Goal: Transaction & Acquisition: Book appointment/travel/reservation

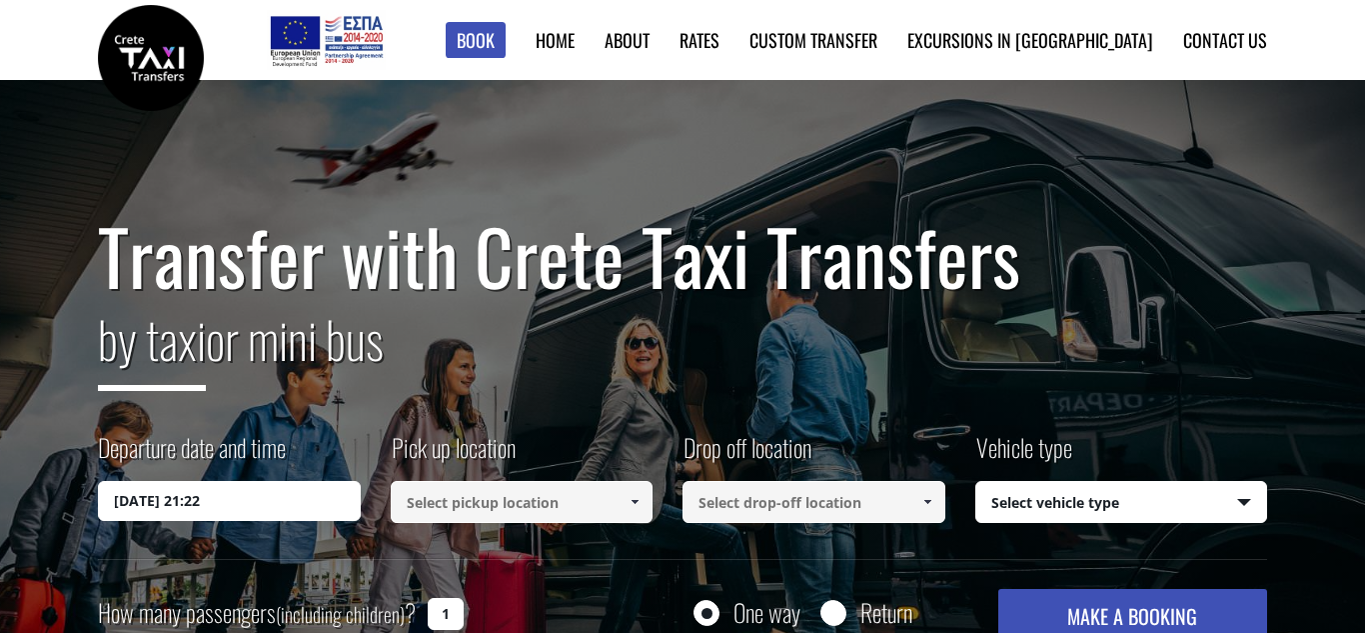
click at [295, 507] on input "[DATE] 21:22" at bounding box center [229, 501] width 263 height 40
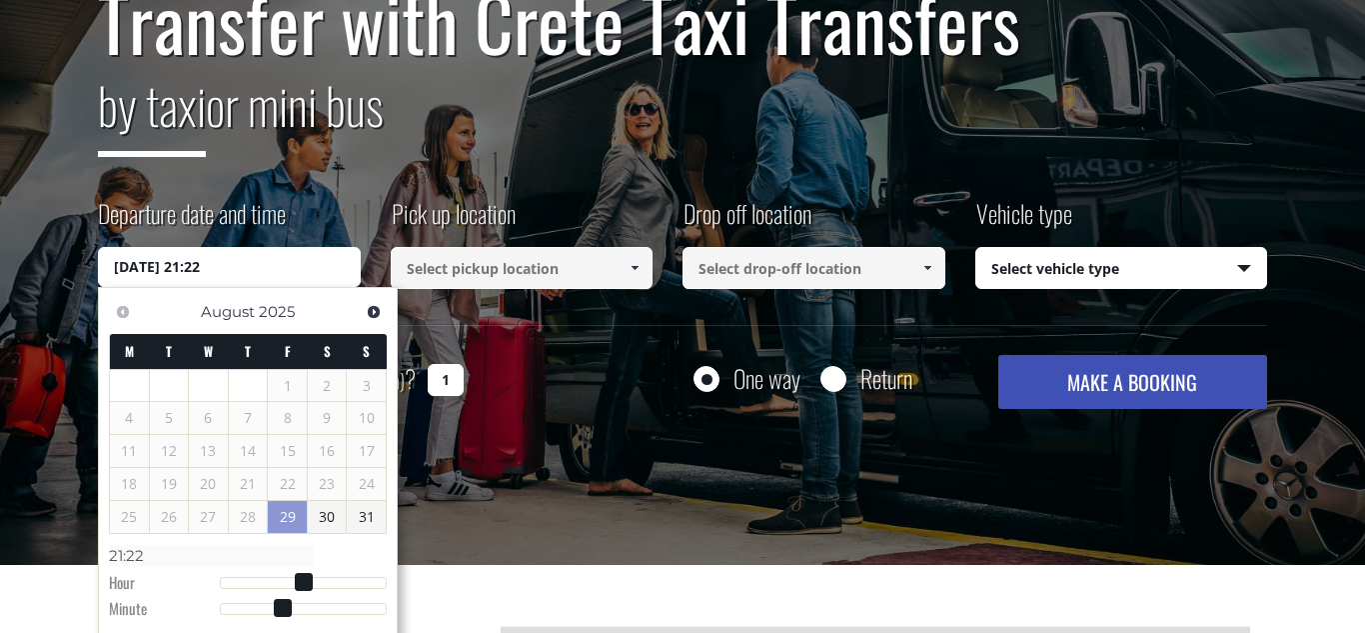
scroll to position [235, 0]
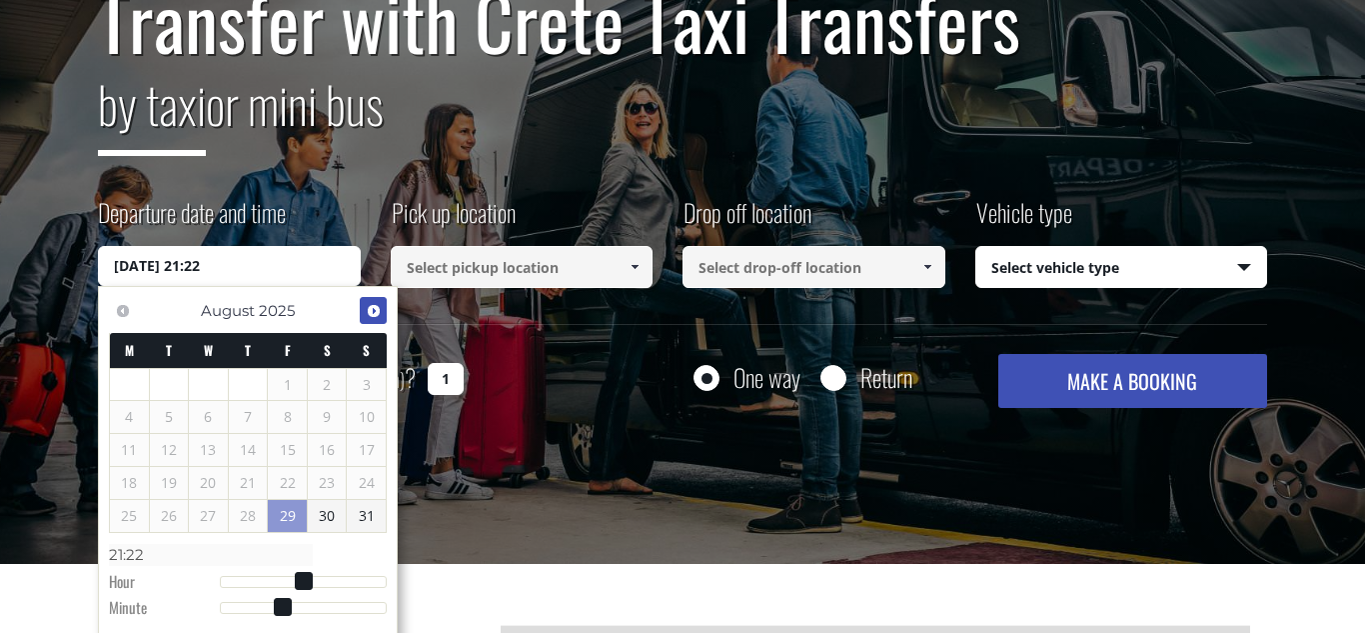
click at [373, 317] on span "Next" at bounding box center [374, 311] width 16 height 16
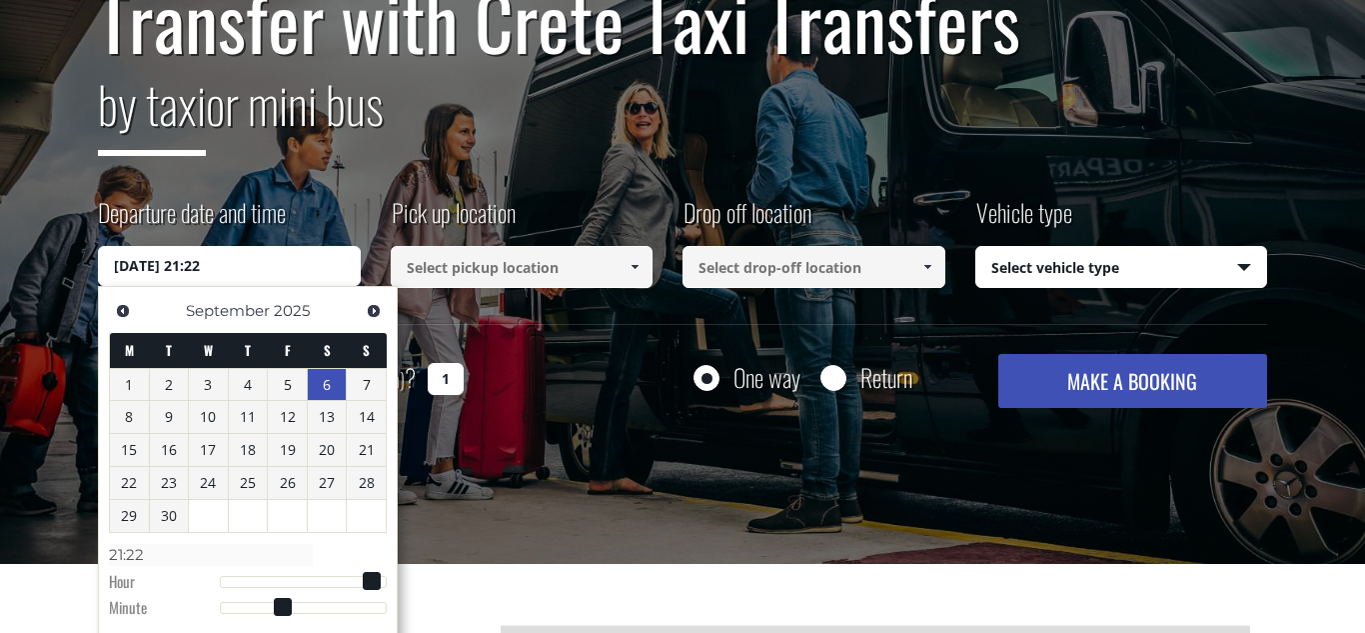
click at [335, 379] on link "6" at bounding box center [327, 385] width 39 height 32
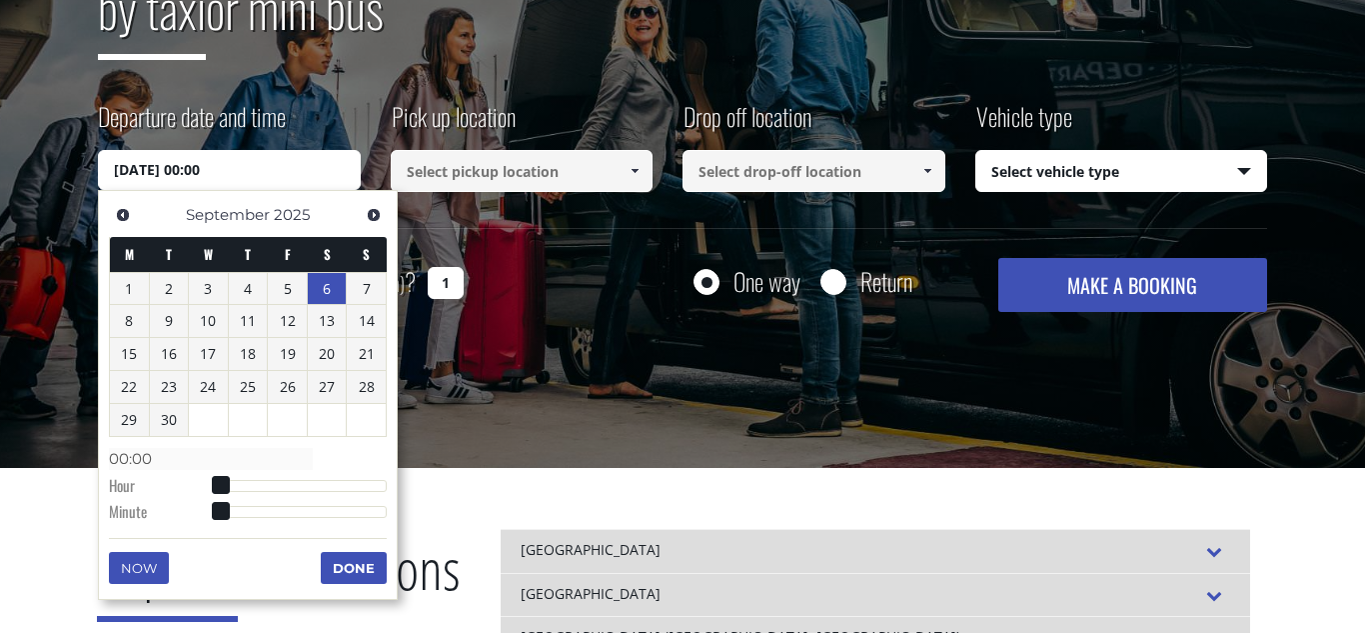
scroll to position [340, 0]
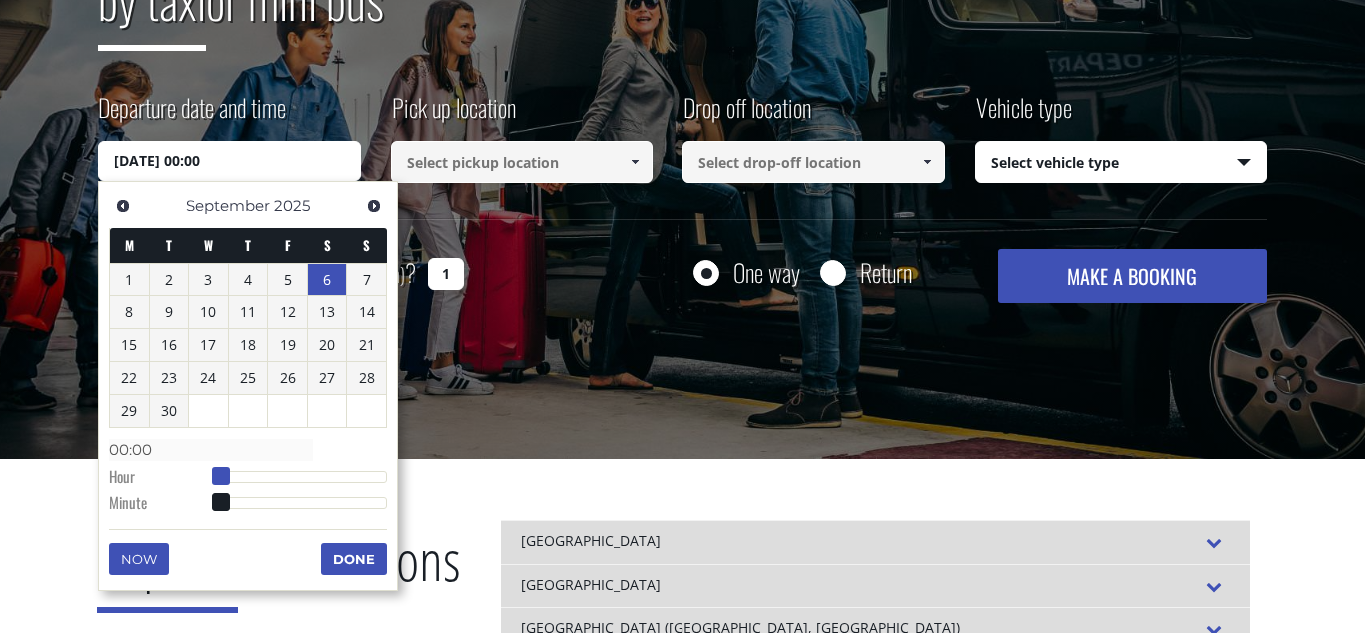
type input "06/09/2025 01:00"
type input "01:00"
type input "06/09/2025 02:00"
type input "02:00"
type input "06/09/2025 03:00"
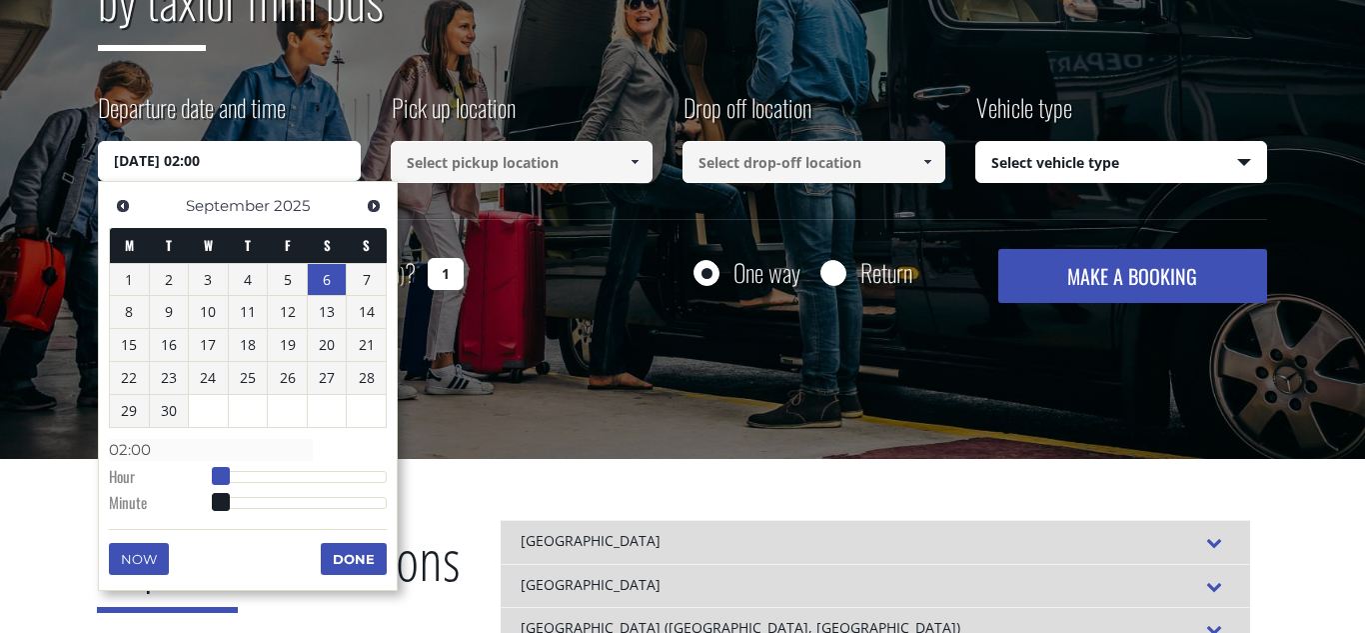
type input "03:00"
type input "06/09/2025 04:00"
type input "04:00"
type input "06/09/2025 05:00"
type input "05:00"
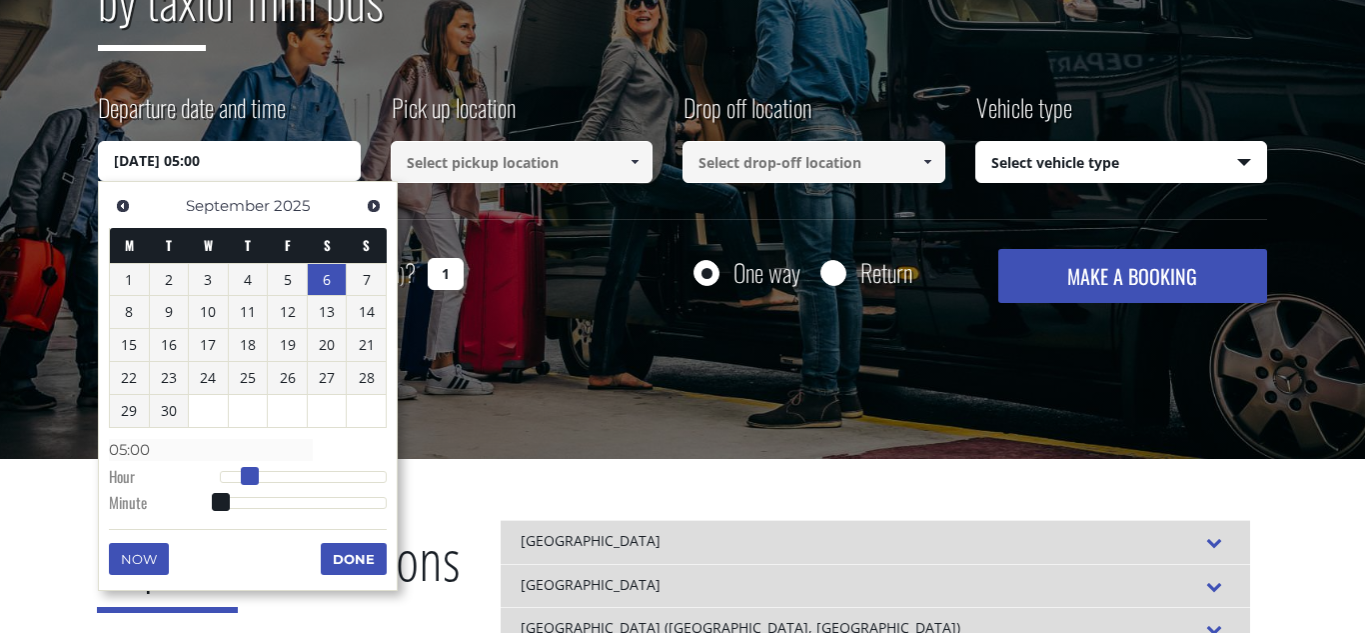
type input "06/09/2025 06:00"
type input "06:00"
type input "06/09/2025 07:00"
type input "07:00"
type input "06/09/2025 08:00"
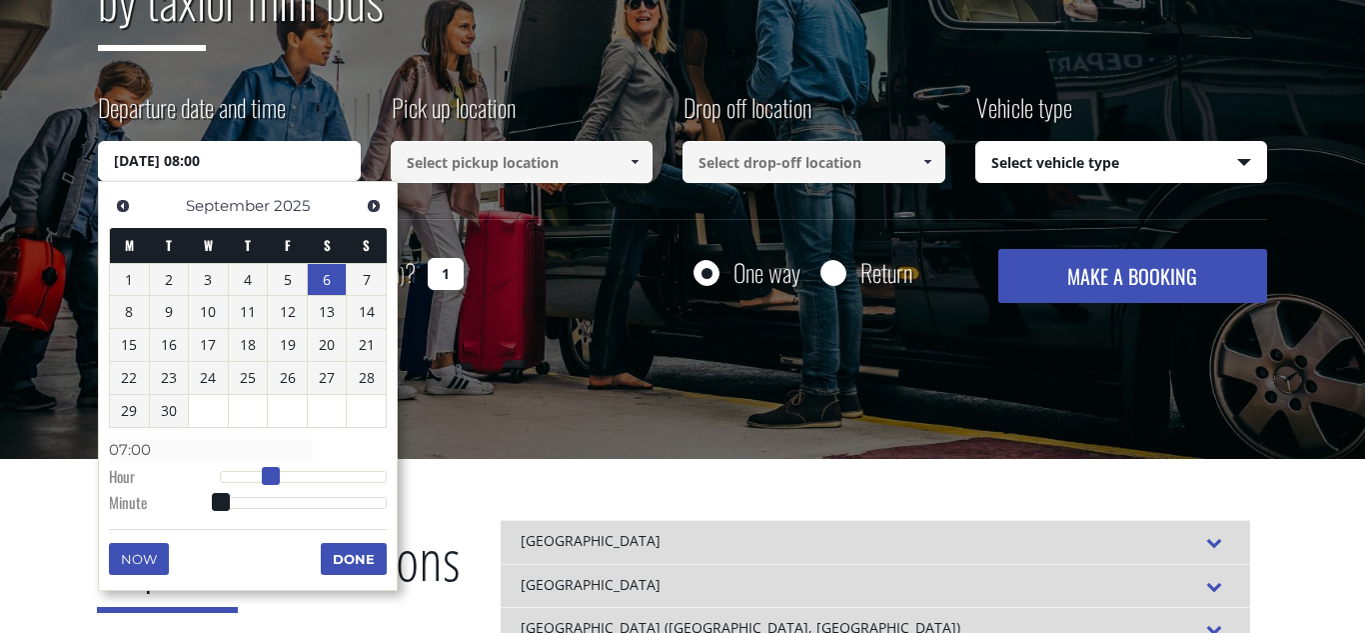
type input "08:00"
type input "06/09/2025 09:00"
type input "09:00"
type input "06/09/2025 10:00"
type input "10:00"
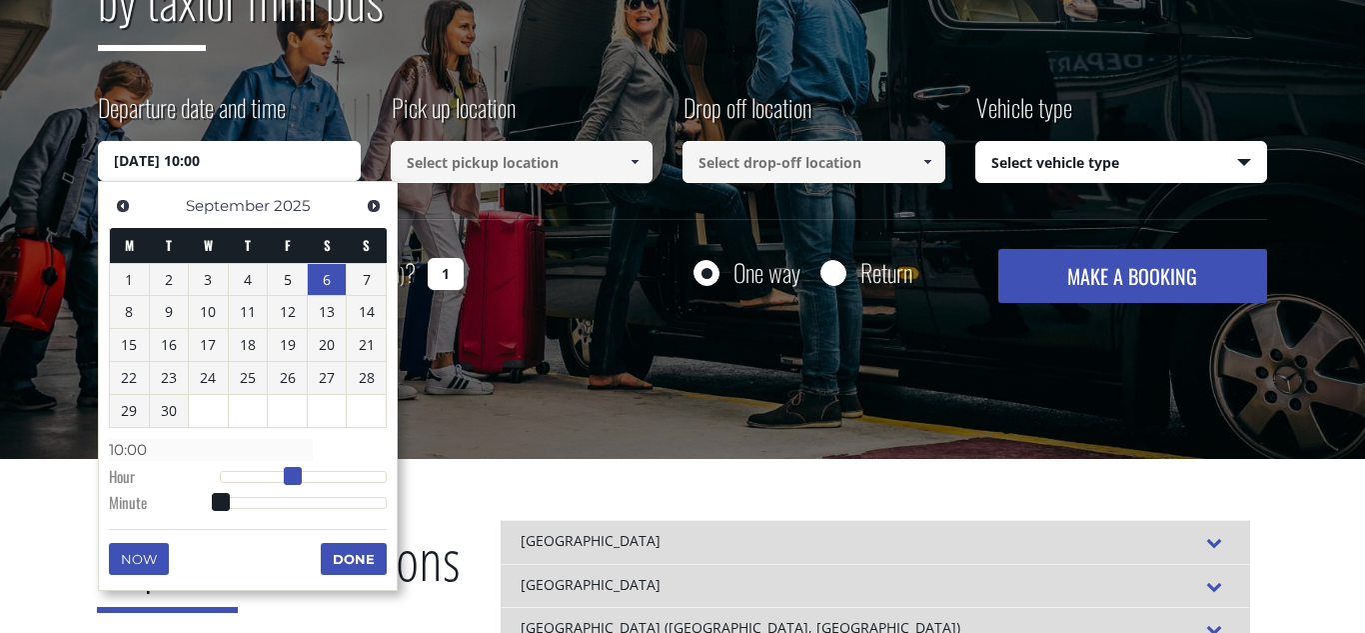
type input "06/09/2025 11:00"
type input "11:00"
type input "06/09/2025 12:00"
type input "12:00"
drag, startPoint x: 214, startPoint y: 471, endPoint x: 300, endPoint y: 474, distance: 86.0
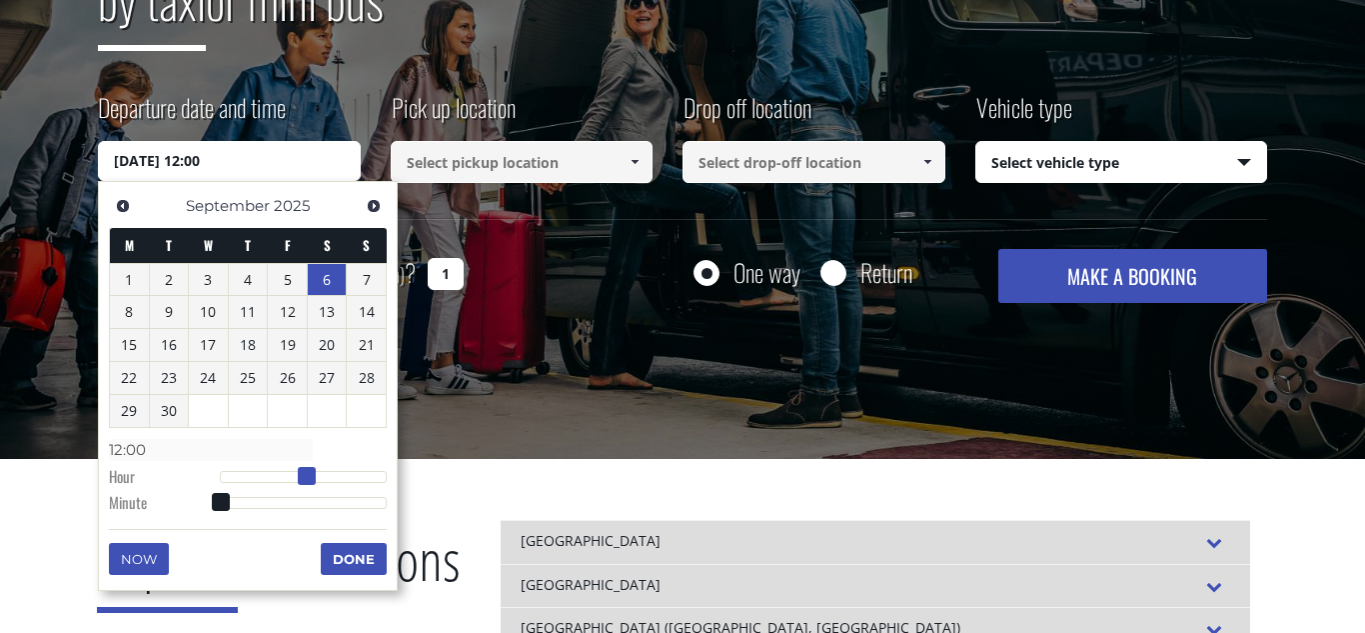
click at [300, 474] on span at bounding box center [307, 476] width 18 height 18
type input "06/09/2025 12:01"
type input "12:01"
type input "06/09/2025 12:02"
type input "12:02"
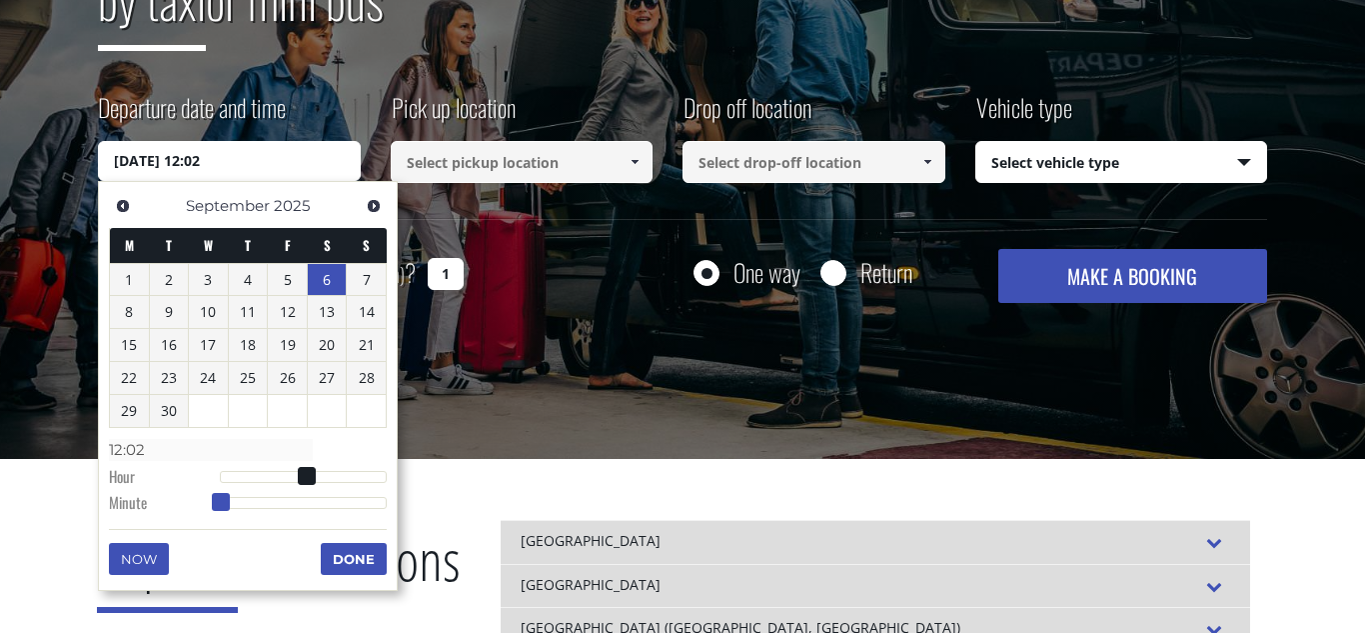
type input "06/09/2025 12:04"
type input "12:04"
type input "06/09/2025 12:05"
type input "12:05"
type input "06/09/2025 12:06"
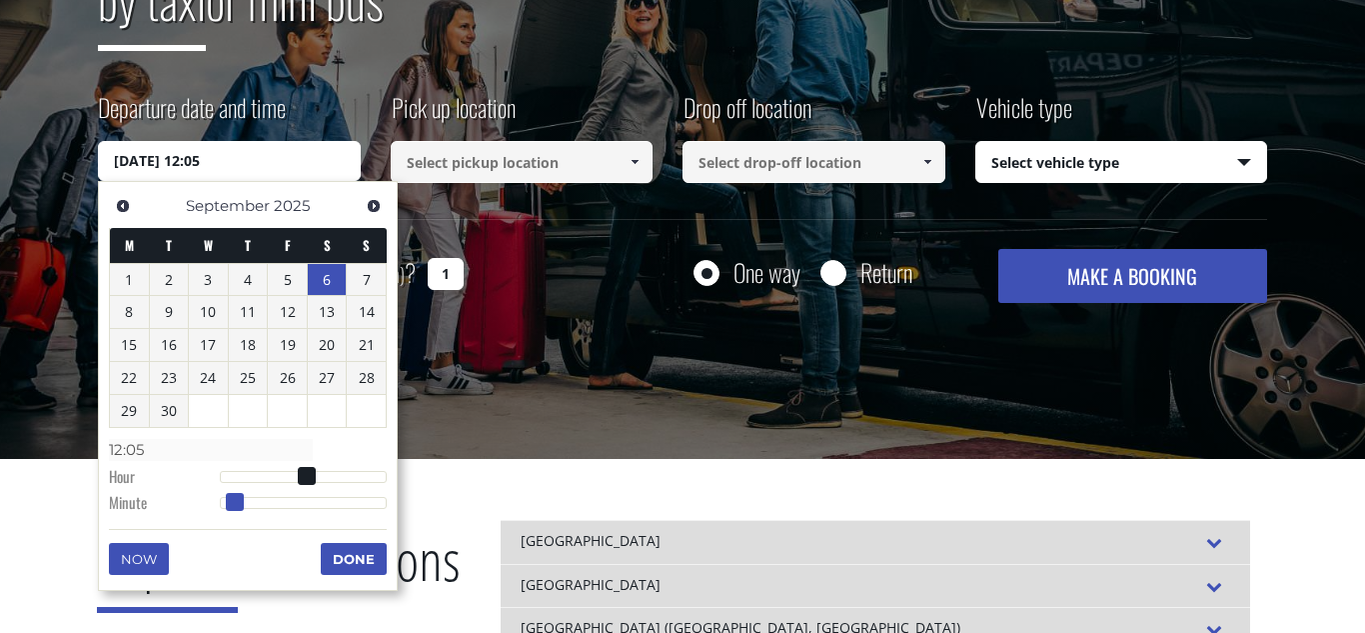
type input "12:06"
type input "06/09/2025 12:07"
type input "12:07"
type input "06/09/2025 12:10"
type input "12:10"
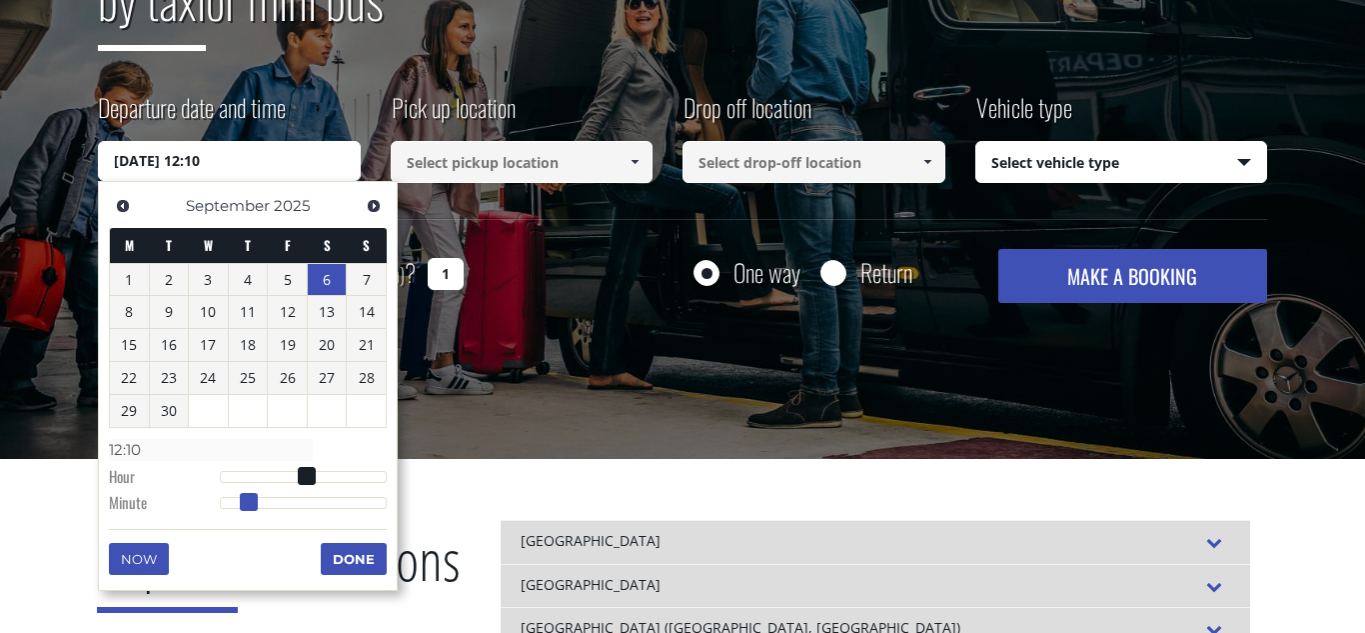
type input "06/09/2025 12:11"
type input "12:11"
type input "06/09/2025 12:12"
type input "12:12"
type input "06/09/2025 12:13"
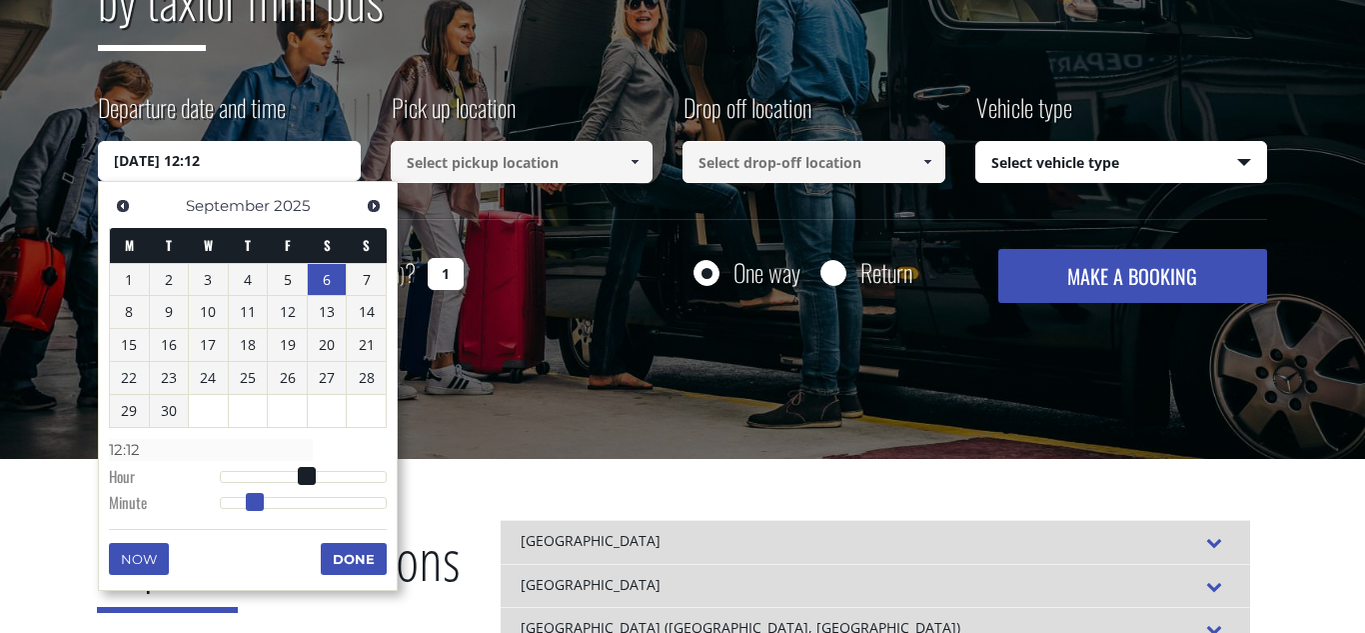
type input "12:13"
type input "06/09/2025 12:14"
type input "12:14"
type input "06/09/2025 12:15"
type input "12:15"
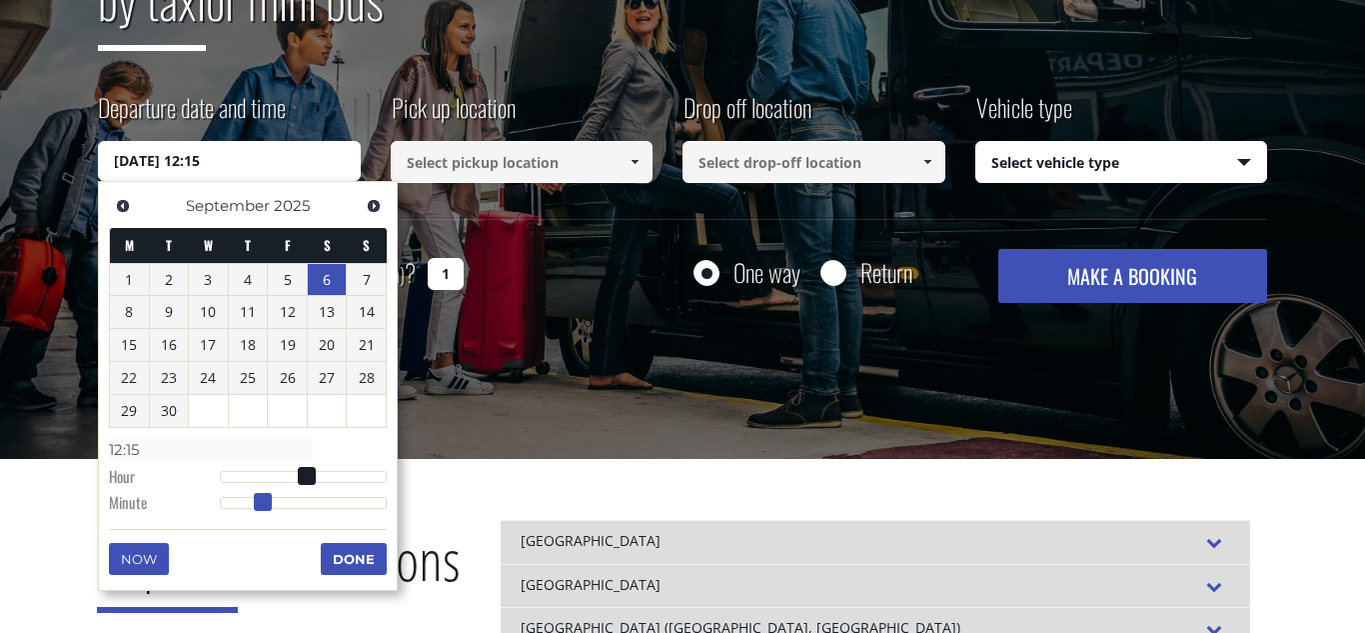
type input "06/09/2025 12:16"
type input "12:16"
type input "06/09/2025 12:17"
type input "12:17"
type input "06/09/2025 12:18"
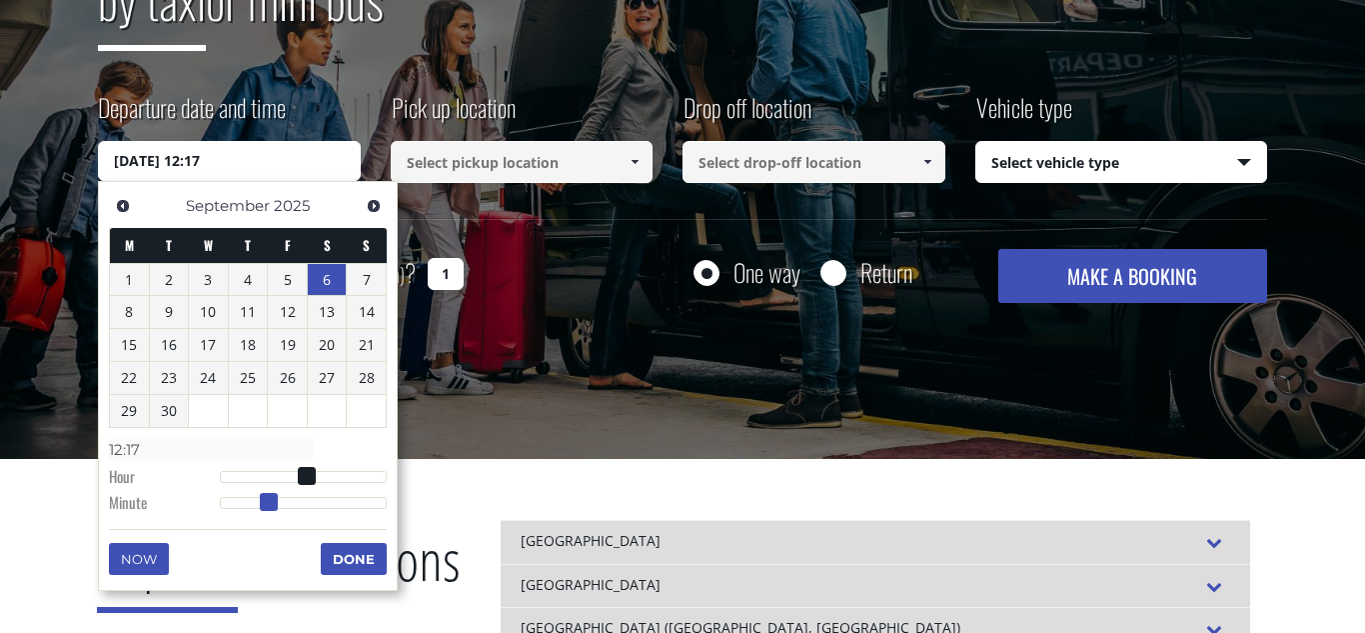
type input "12:18"
type input "06/09/2025 12:19"
type input "12:19"
type input "06/09/2025 12:20"
type input "12:20"
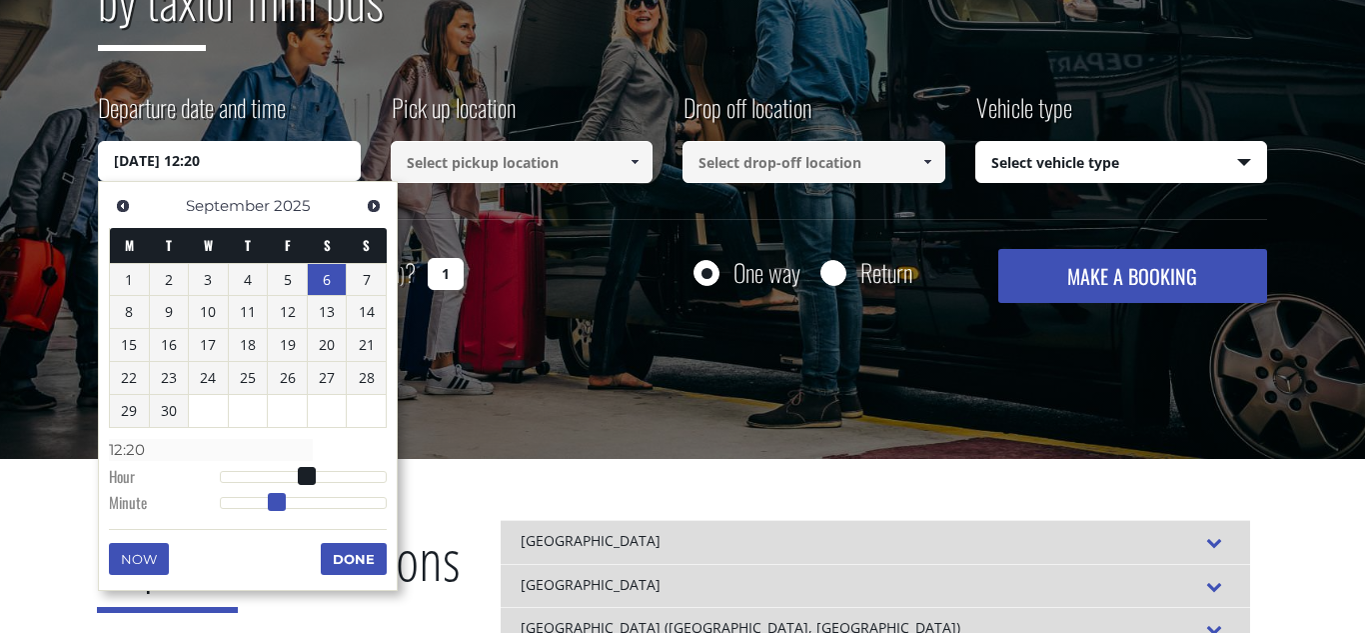
type input "06/09/2025 12:21"
type input "12:21"
type input "06/09/2025 12:22"
type input "12:22"
type input "06/09/2025 12:23"
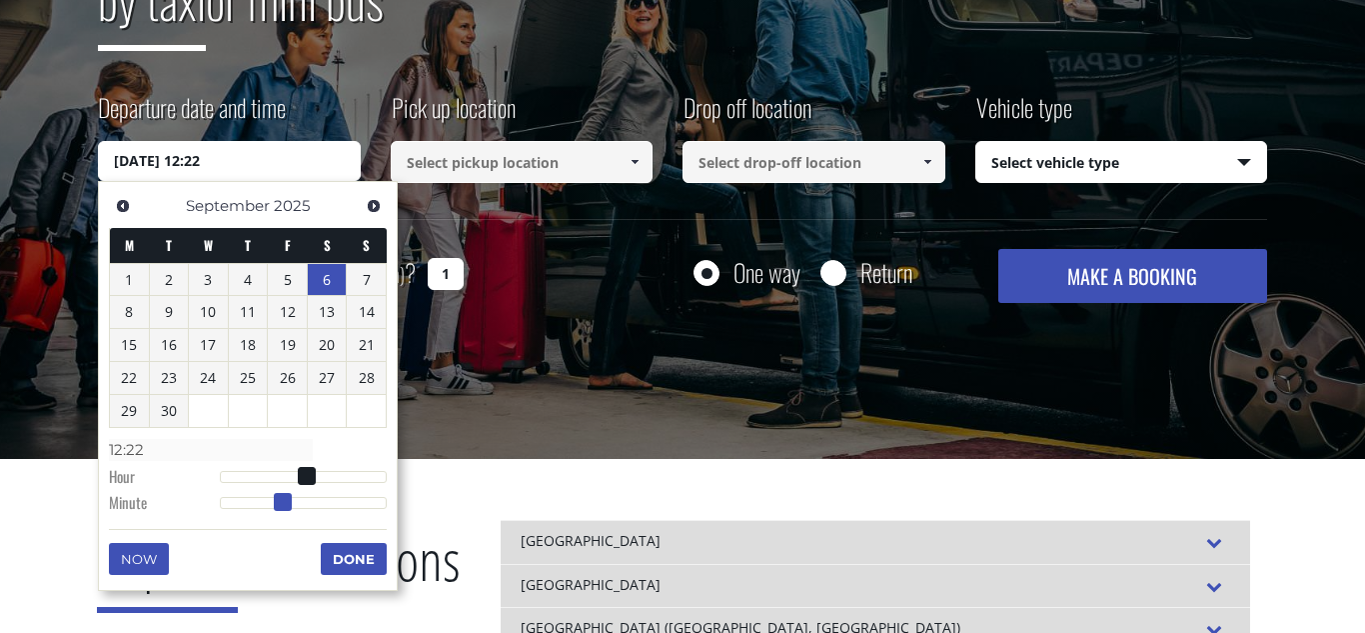
type input "12:23"
type input "06/09/2025 12:24"
type input "12:24"
type input "06/09/2025 12:25"
type input "12:25"
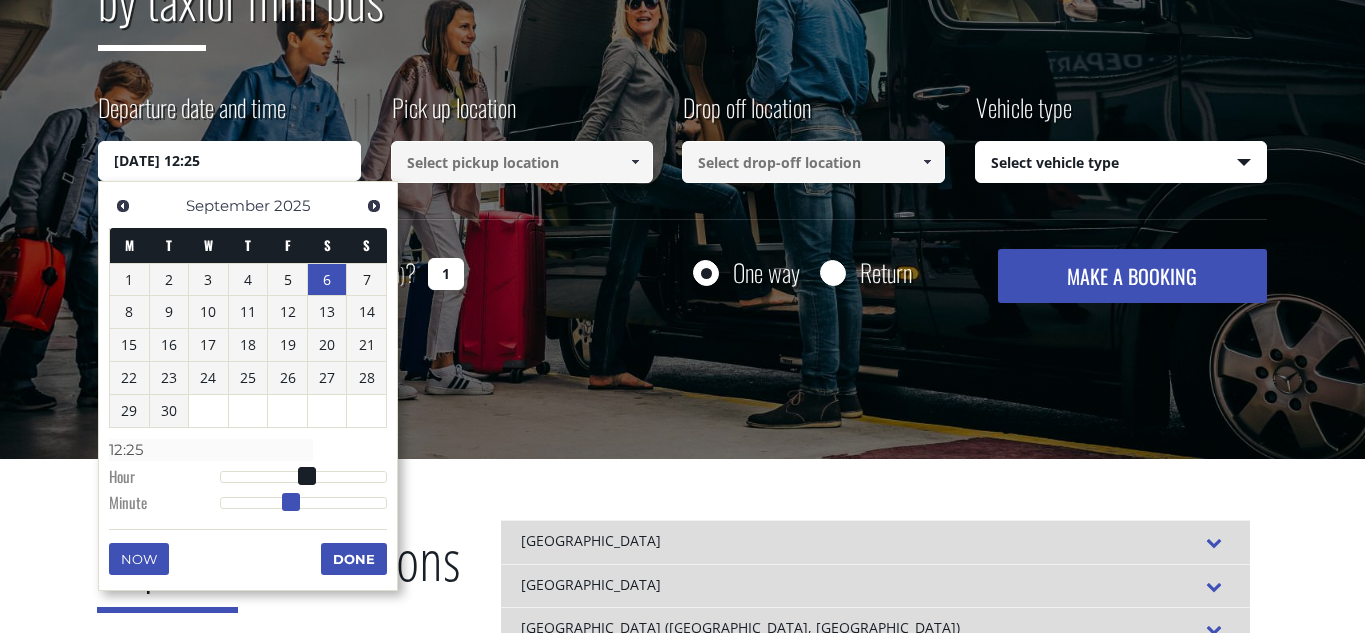
type input "06/09/2025 12:26"
type input "12:26"
type input "06/09/2025 12:27"
type input "12:27"
type input "06/09/2025 12:28"
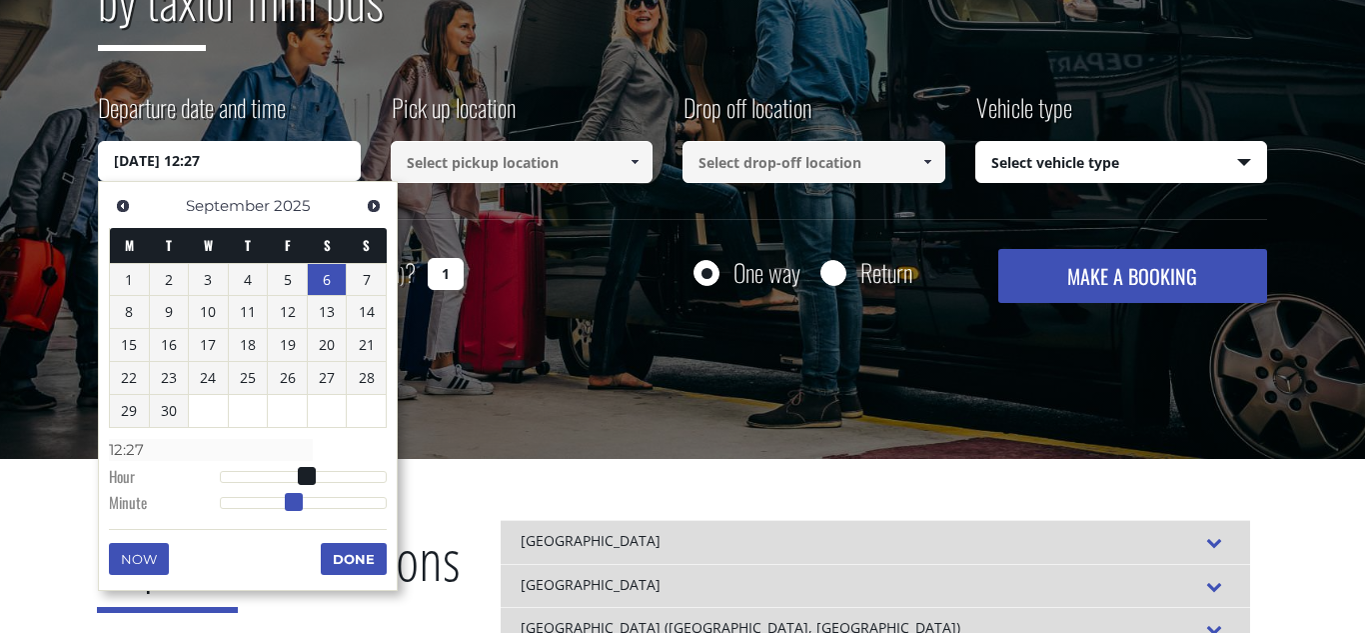
type input "12:28"
type input "06/09/2025 12:29"
type input "12:29"
type input "[DATE] 12:30"
type input "12:30"
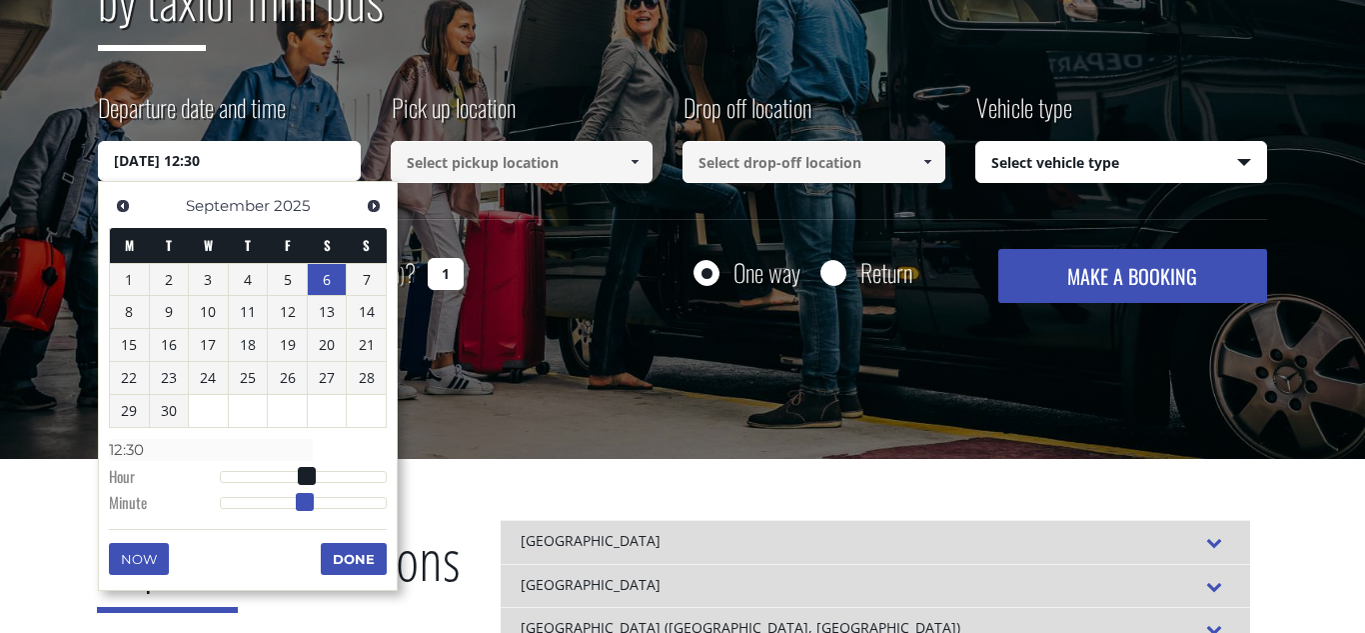
type input "06/09/2025 12:31"
type input "12:31"
drag, startPoint x: 227, startPoint y: 504, endPoint x: 313, endPoint y: 514, distance: 86.5
click at [313, 514] on dl "Time 12:31 Hour Minute Second Millisecond Microsecond Time Zone -1200 -1100 -10…" at bounding box center [248, 475] width 278 height 85
type input "[DATE] 12:30"
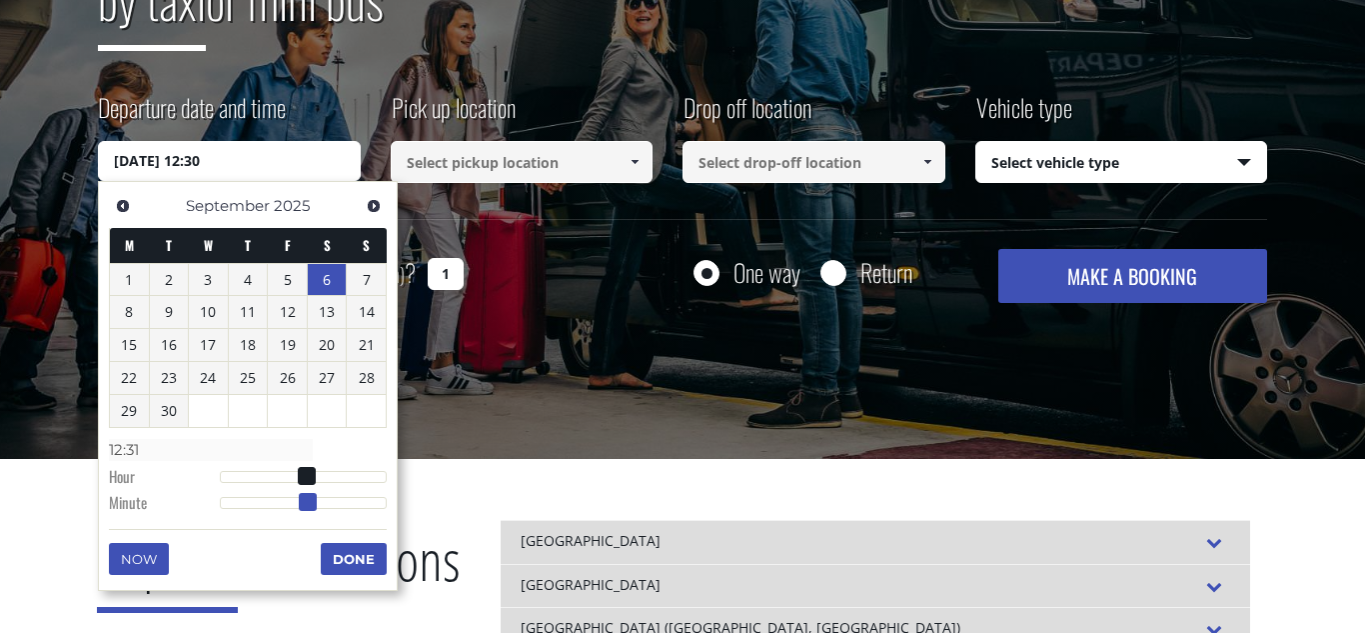
type input "12:30"
click at [309, 501] on span at bounding box center [305, 502] width 18 height 18
click at [370, 562] on button "Done" at bounding box center [354, 559] width 66 height 32
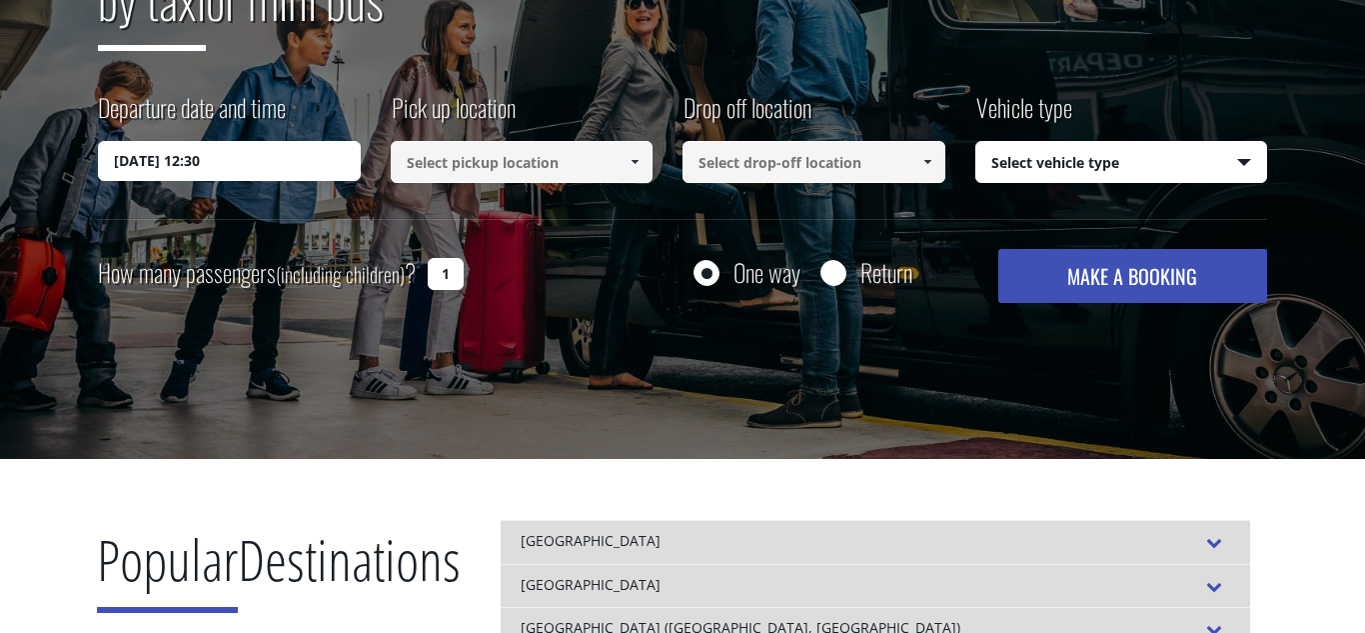
click at [529, 168] on input at bounding box center [522, 162] width 263 height 42
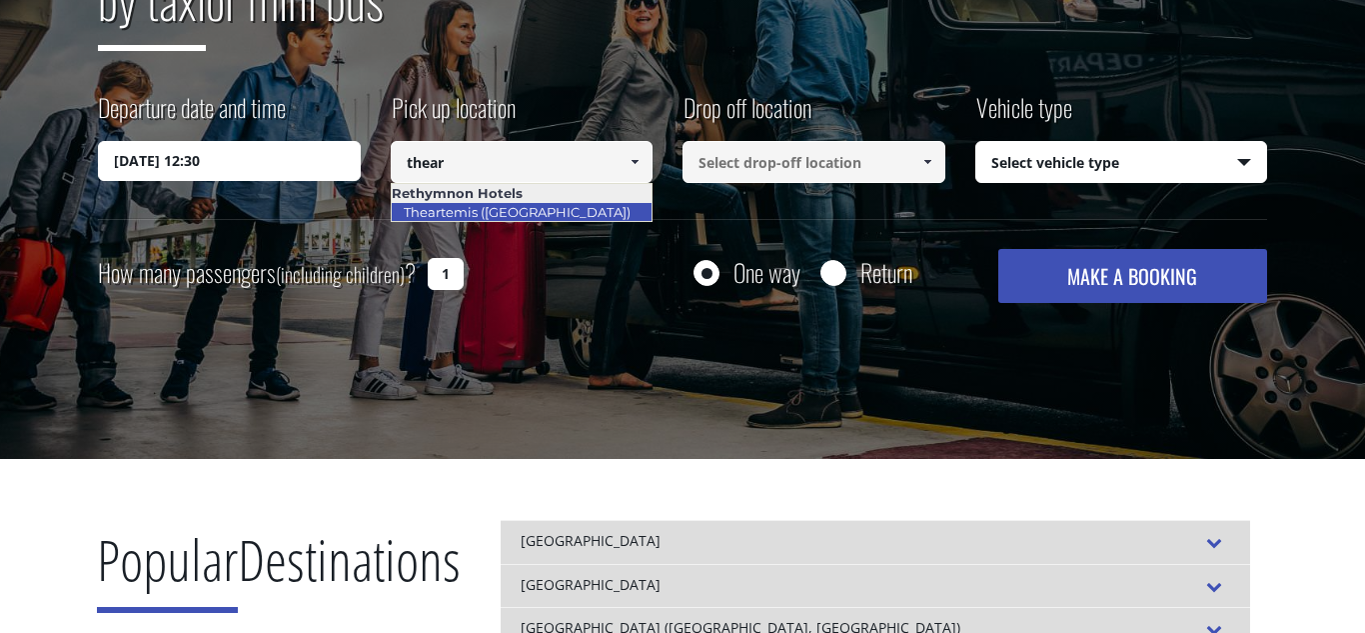
click at [549, 209] on link "Theartemis ([GEOGRAPHIC_DATA])" at bounding box center [517, 212] width 253 height 28
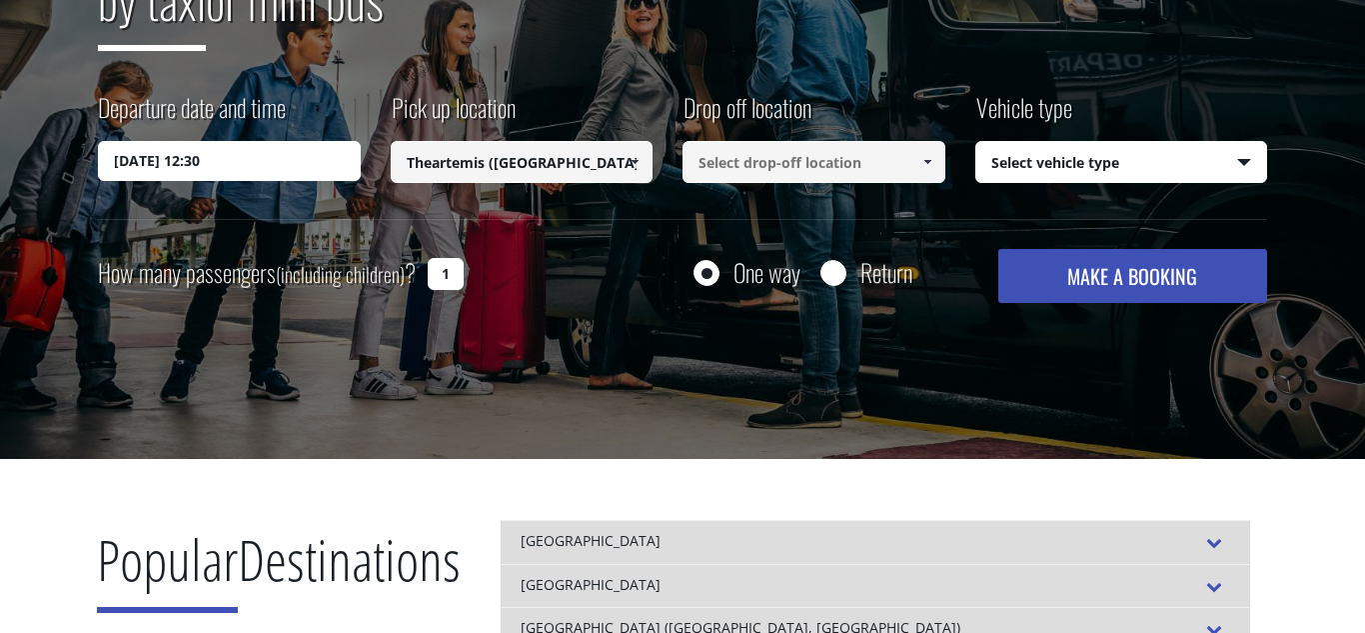
type input "Theartemis ([GEOGRAPHIC_DATA])"
click at [733, 171] on input at bounding box center [814, 162] width 263 height 42
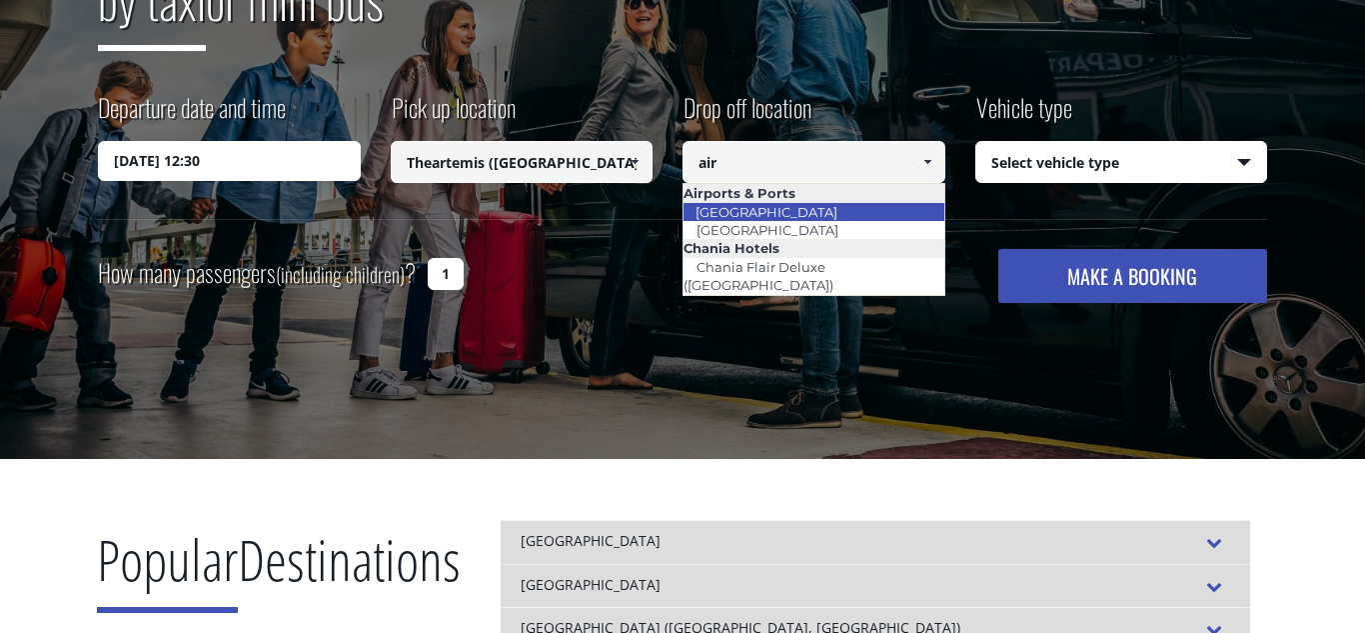
click at [736, 208] on link "[GEOGRAPHIC_DATA]" at bounding box center [767, 212] width 168 height 28
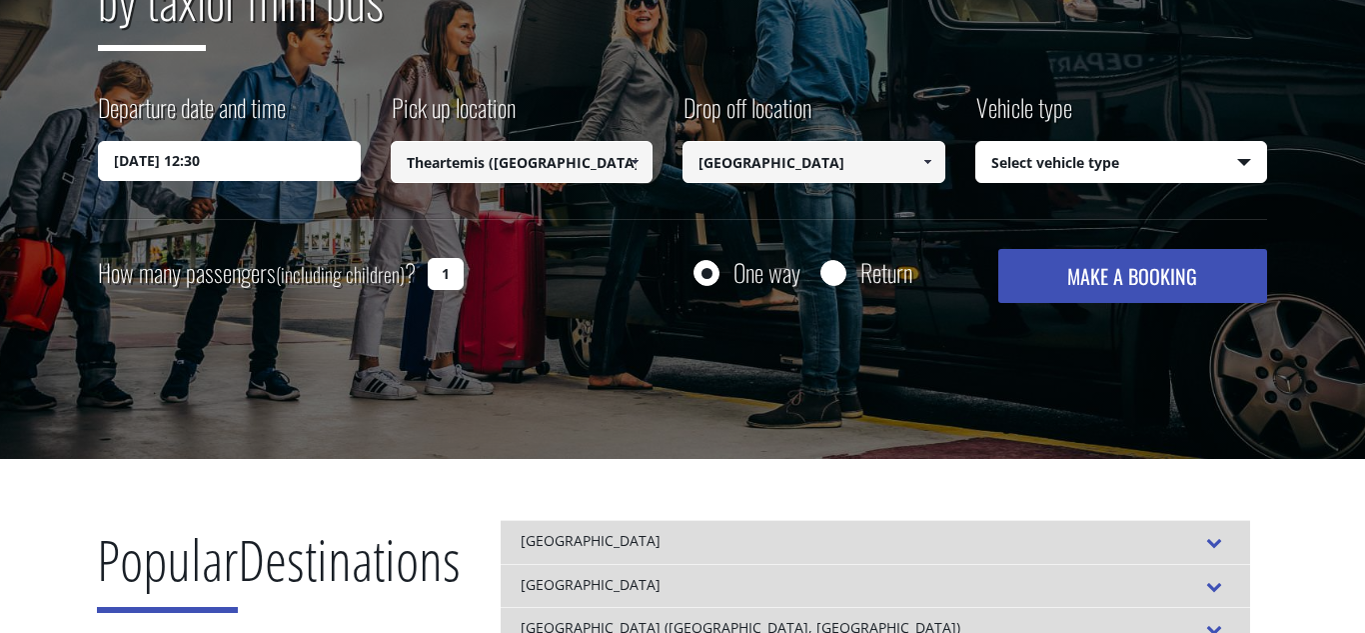
type input "[GEOGRAPHIC_DATA]"
click at [1036, 165] on select "Select vehicle type Taxi (4 passengers) Mercedes E Class Mini Van (7 passengers…" at bounding box center [1121, 163] width 291 height 42
select select "540"
click at [976, 142] on select "Select vehicle type Taxi (4 passengers) Mercedes E Class Mini Van (7 passengers…" at bounding box center [1121, 163] width 291 height 42
click at [1072, 267] on button "MAKE A BOOKING" at bounding box center [1132, 276] width 269 height 54
